Goal: Task Accomplishment & Management: Use online tool/utility

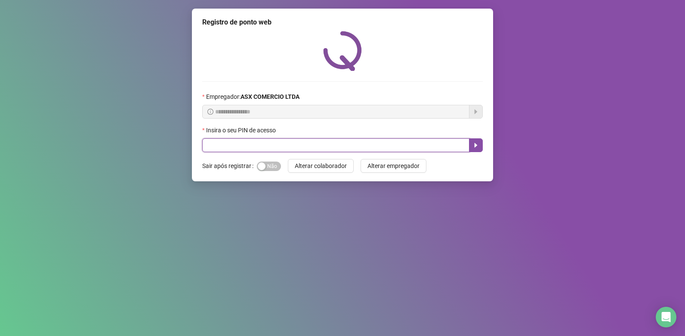
click at [298, 141] on input "text" at bounding box center [335, 146] width 267 height 14
type input "*****"
click at [472, 149] on button "button" at bounding box center [476, 146] width 14 height 14
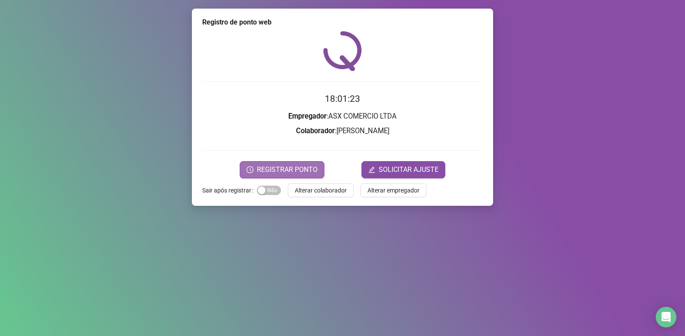
click at [295, 165] on span "REGISTRAR PONTO" at bounding box center [287, 170] width 61 height 10
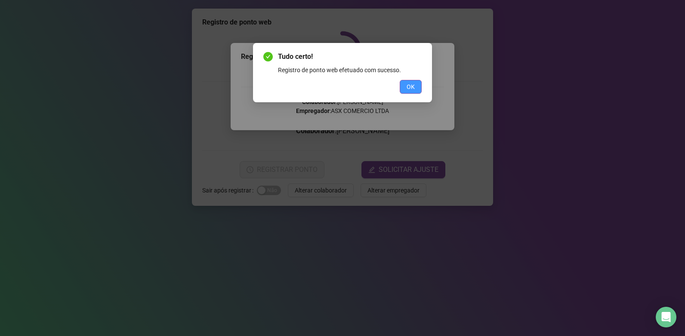
click at [417, 86] on button "OK" at bounding box center [411, 87] width 22 height 14
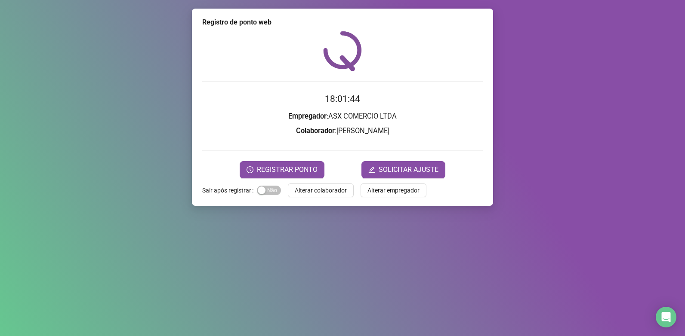
click at [336, 198] on div "Registro de ponto web 18:01:44 Empregador : ASX COMERCIO LTDA Colaborador : [PE…" at bounding box center [342, 107] width 301 height 197
click at [339, 192] on span "Alterar colaborador" at bounding box center [321, 190] width 52 height 9
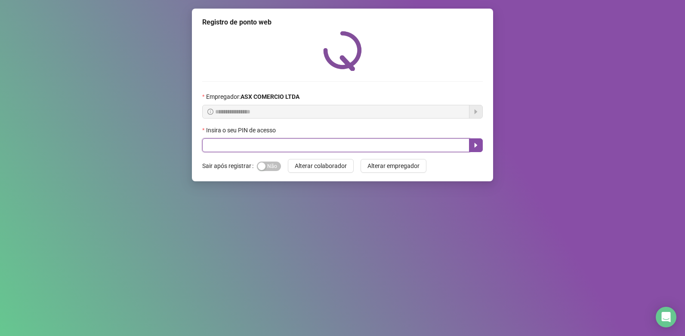
click at [347, 146] on input "text" at bounding box center [335, 146] width 267 height 14
type input "*****"
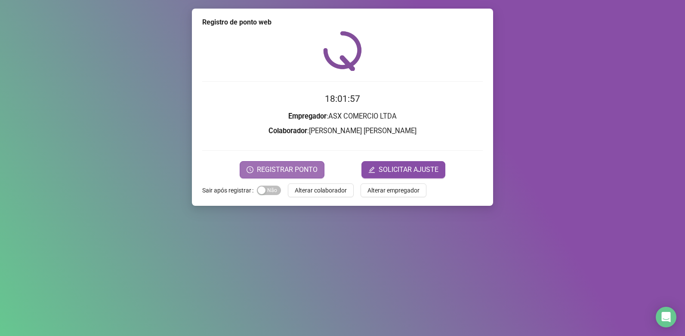
click at [293, 167] on span "REGISTRAR PONTO" at bounding box center [287, 170] width 61 height 10
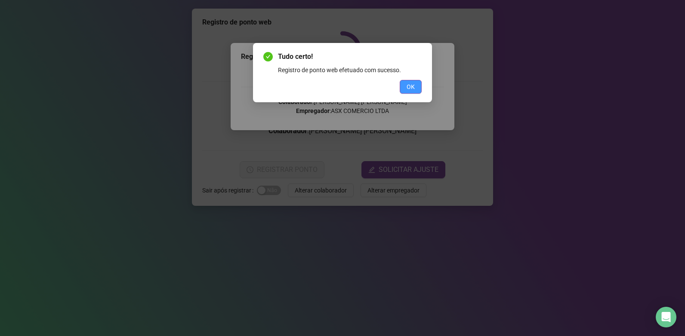
click at [407, 90] on span "OK" at bounding box center [410, 86] width 8 height 9
